Goal: Task Accomplishment & Management: Use online tool/utility

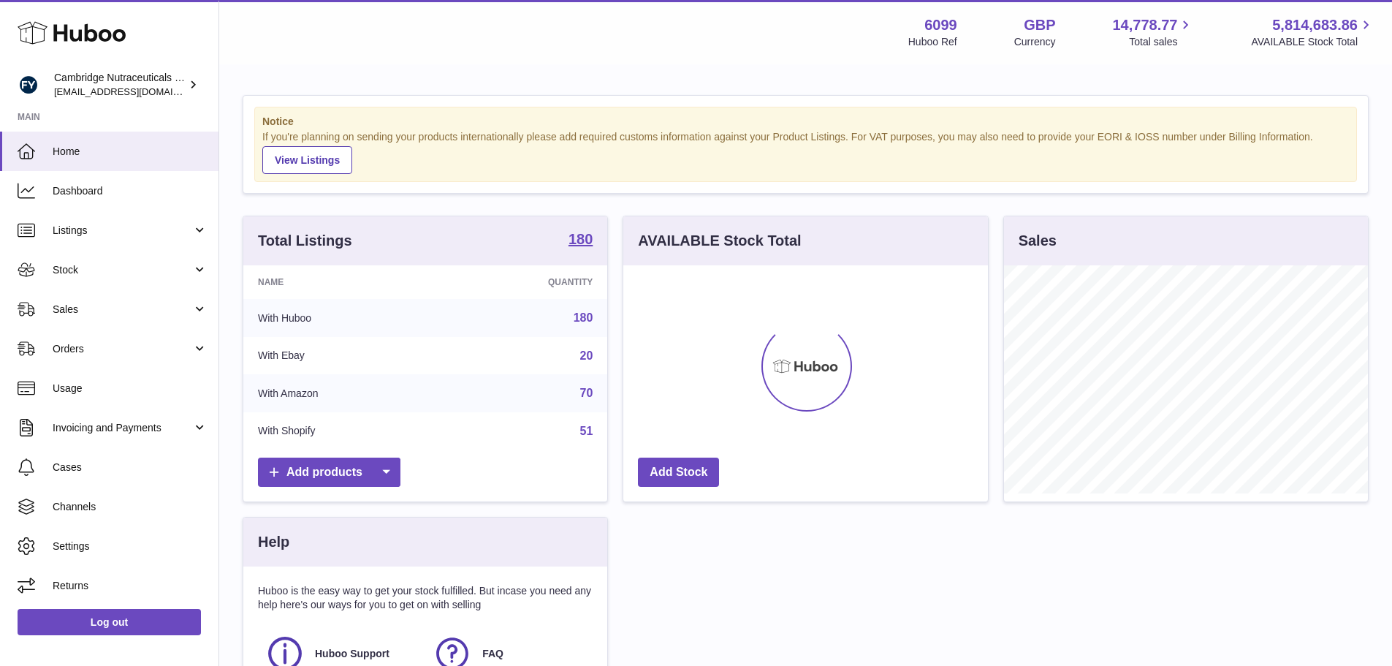
scroll to position [228, 365]
click at [110, 318] on link "Sales" at bounding box center [109, 308] width 219 height 39
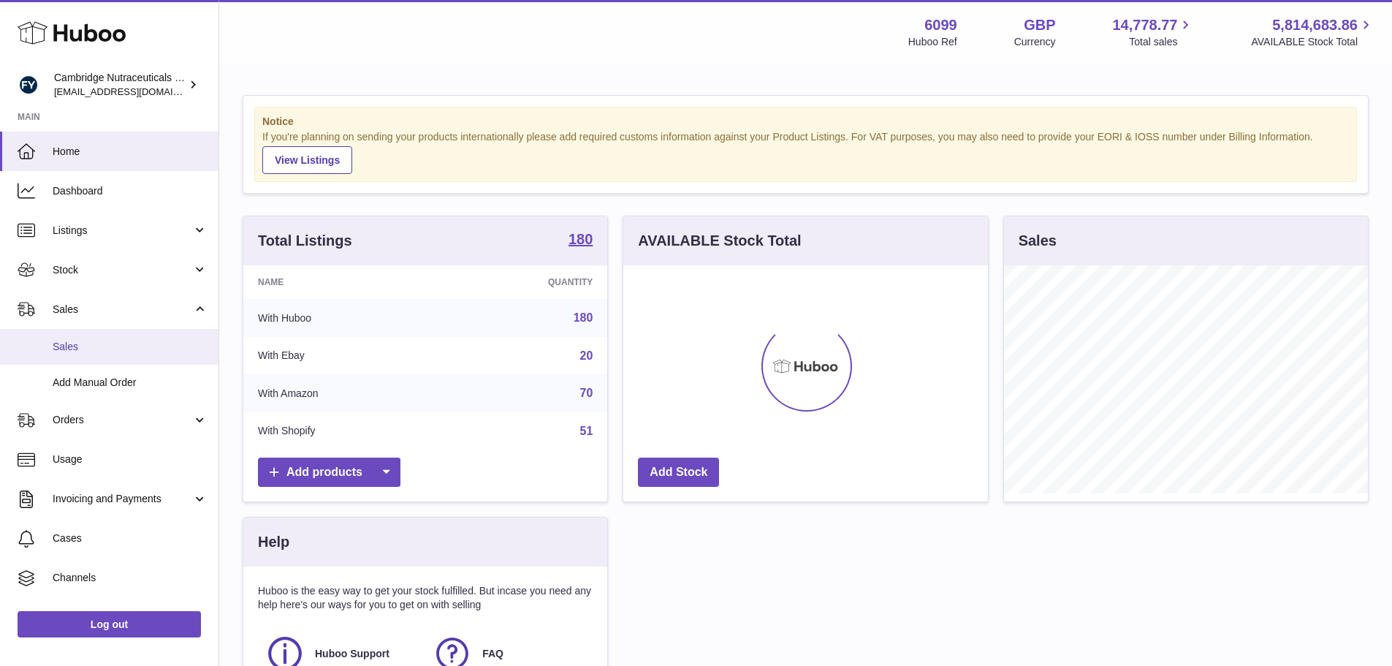
click at [81, 355] on link "Sales" at bounding box center [109, 347] width 219 height 36
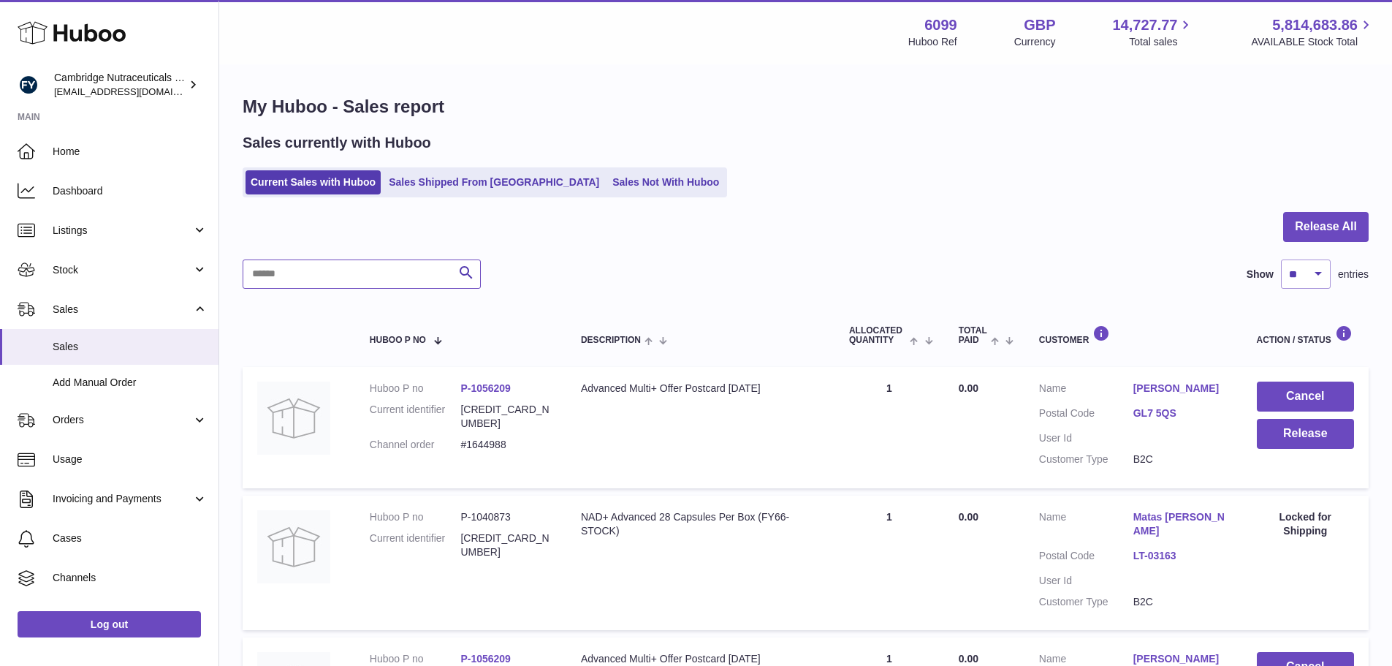
click at [338, 265] on input "text" at bounding box center [362, 273] width 238 height 29
